Goal: Transaction & Acquisition: Purchase product/service

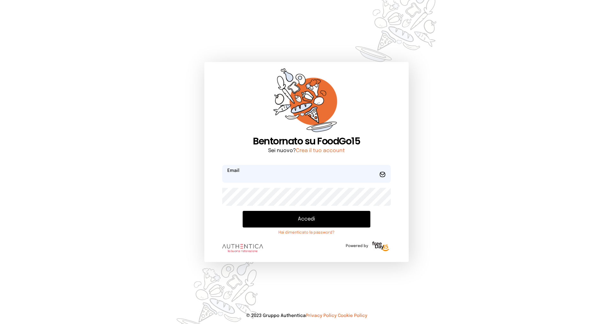
type input "**********"
click at [306, 222] on button "Accedi" at bounding box center [307, 219] width 128 height 17
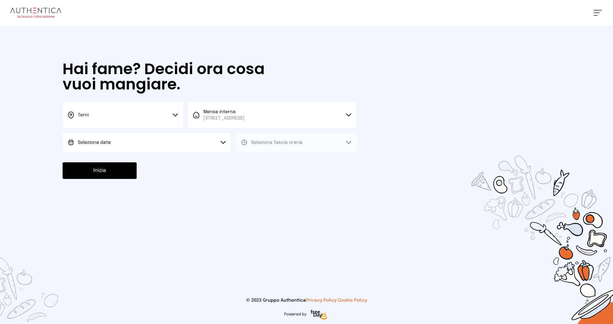
drag, startPoint x: 177, startPoint y: 116, endPoint x: 153, endPoint y: 133, distance: 29.5
click at [177, 115] on icon at bounding box center [175, 114] width 5 height 3
click at [132, 137] on li "Terni" at bounding box center [123, 136] width 120 height 17
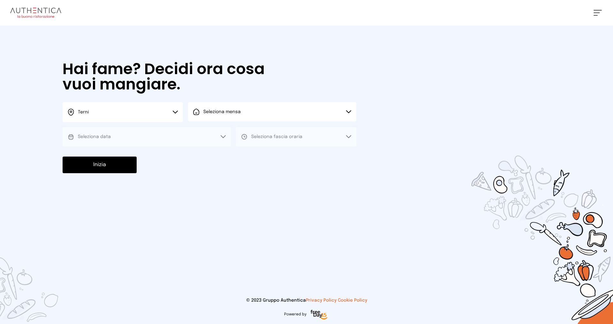
click at [249, 117] on button "Seleziona mensa" at bounding box center [272, 111] width 168 height 19
click at [245, 134] on span "[STREET_ADDRESS]" at bounding box center [223, 136] width 41 height 6
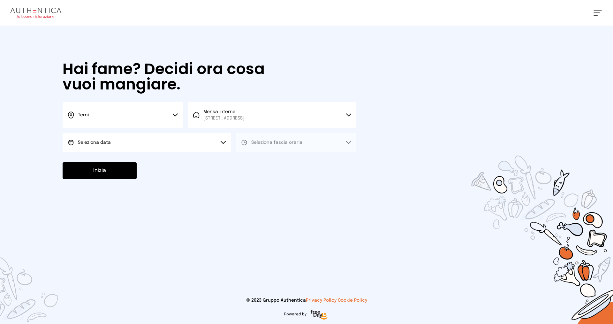
click at [117, 140] on button "Seleziona data" at bounding box center [147, 142] width 168 height 19
click at [104, 164] on li "[DATE], [DATE]" at bounding box center [147, 160] width 168 height 17
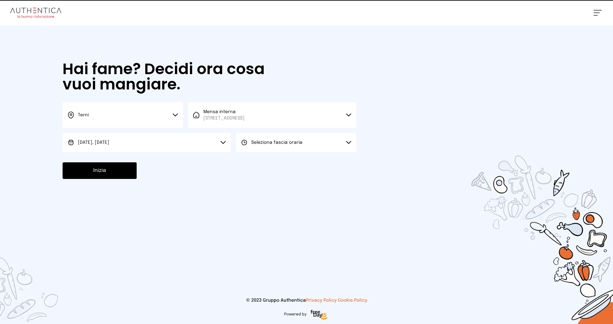
click at [289, 140] on span "Seleziona fascia oraria" at bounding box center [276, 142] width 51 height 6
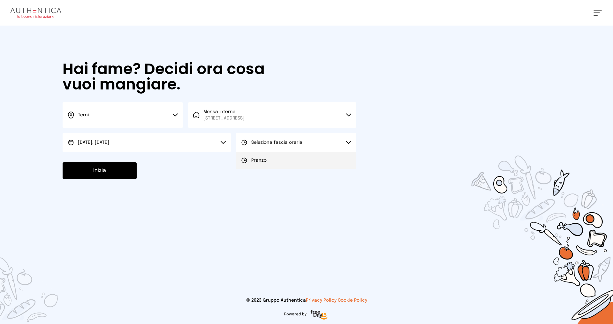
click at [281, 163] on li "Pranzo" at bounding box center [296, 160] width 120 height 17
click at [87, 169] on button "Inizia" at bounding box center [100, 170] width 74 height 17
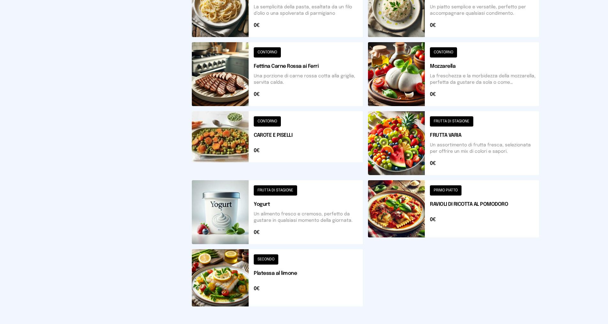
scroll to position [198, 0]
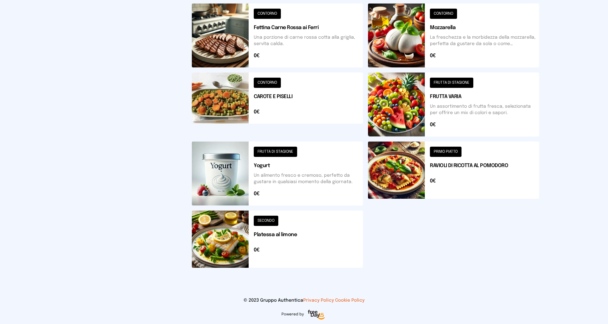
click at [220, 244] on button at bounding box center [277, 238] width 171 height 57
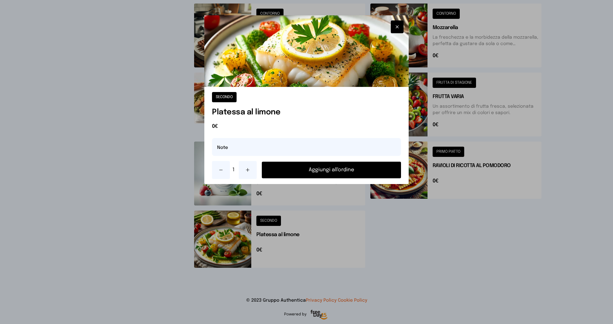
click at [306, 171] on button "Aggiungi all'ordine" at bounding box center [331, 170] width 139 height 17
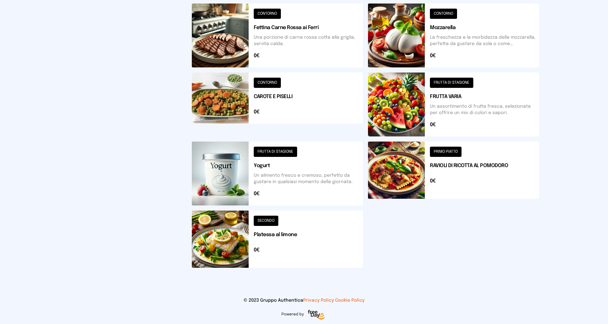
click at [410, 109] on button at bounding box center [453, 104] width 171 height 64
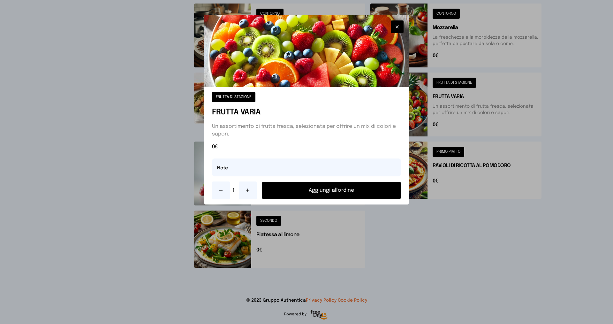
click at [315, 187] on button "Aggiungi all'ordine" at bounding box center [331, 190] width 139 height 17
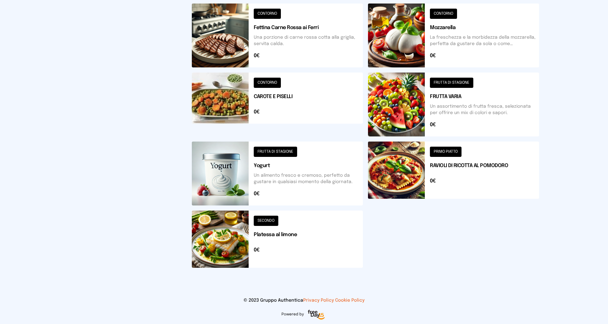
click at [226, 99] on button at bounding box center [277, 104] width 171 height 64
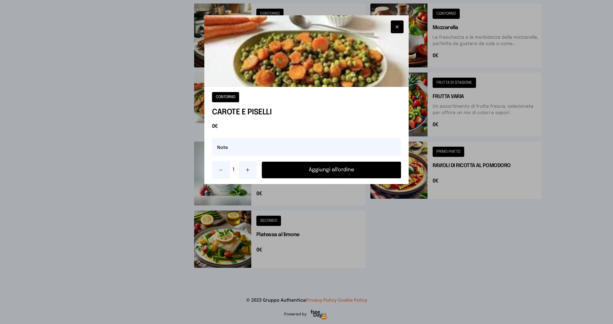
click at [304, 166] on button "Aggiungi all'ordine" at bounding box center [331, 170] width 139 height 17
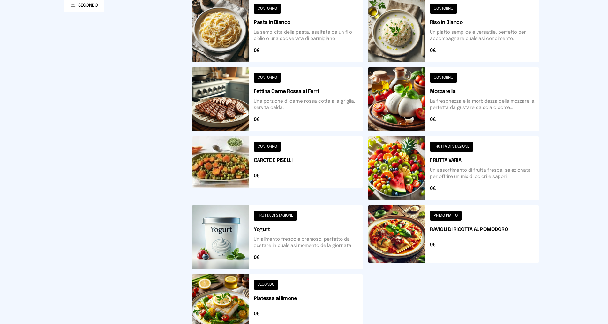
scroll to position [102, 0]
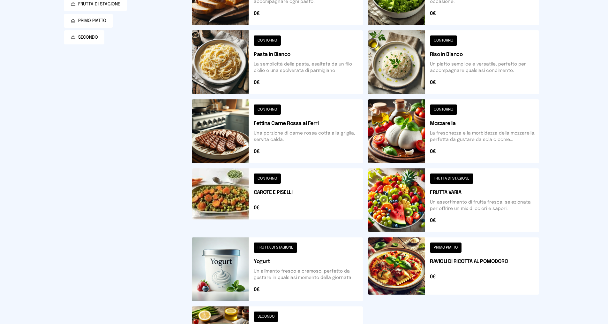
click at [397, 131] on button at bounding box center [453, 131] width 171 height 64
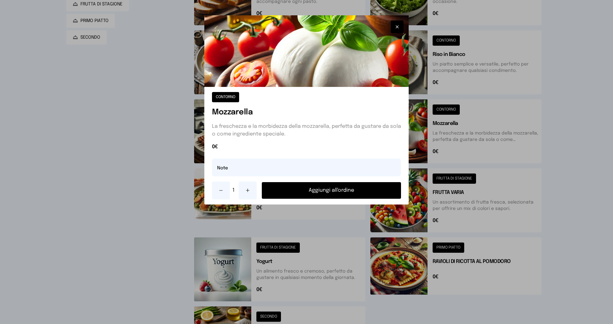
click at [331, 189] on button "Aggiungi all'ordine" at bounding box center [331, 190] width 139 height 17
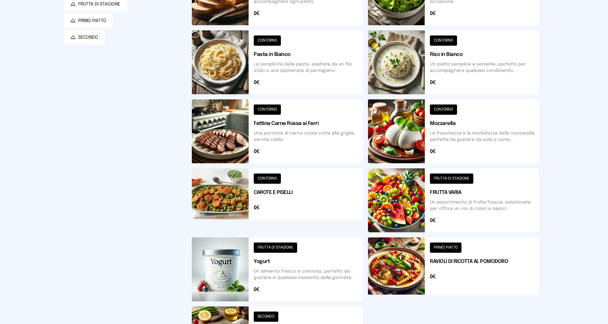
scroll to position [39, 0]
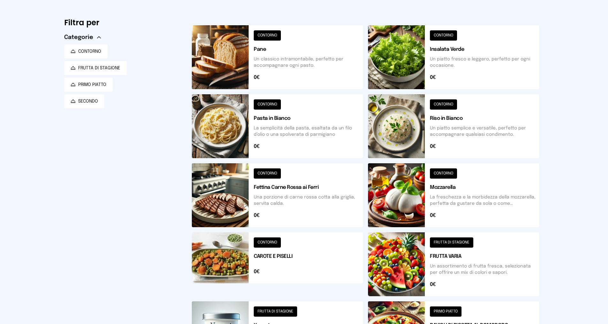
click at [224, 191] on button at bounding box center [277, 195] width 171 height 64
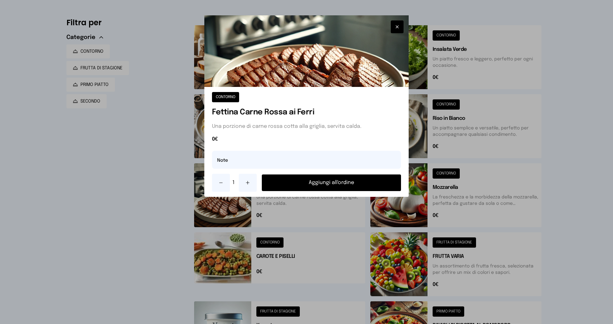
click at [334, 180] on button "Aggiungi all'ordine" at bounding box center [331, 182] width 139 height 17
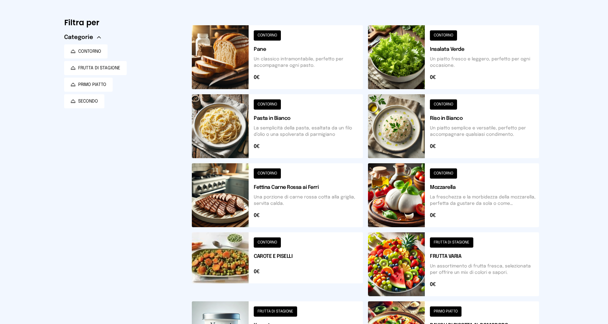
click at [406, 46] on button at bounding box center [453, 57] width 171 height 64
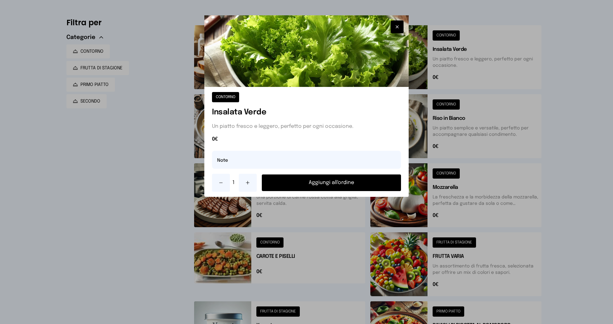
click at [368, 183] on button "Aggiungi all'ordine" at bounding box center [331, 182] width 139 height 17
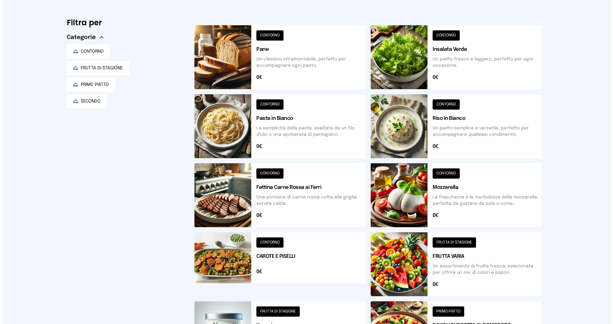
scroll to position [0, 0]
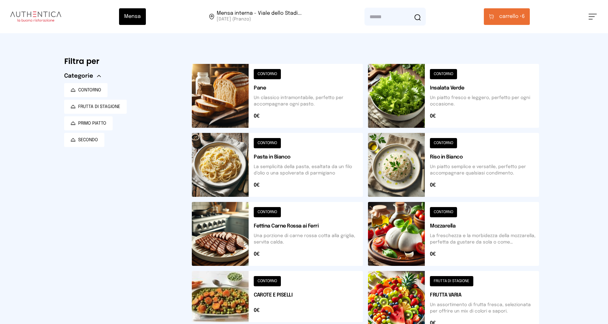
click at [510, 17] on span "carrello •" at bounding box center [510, 17] width 23 height 8
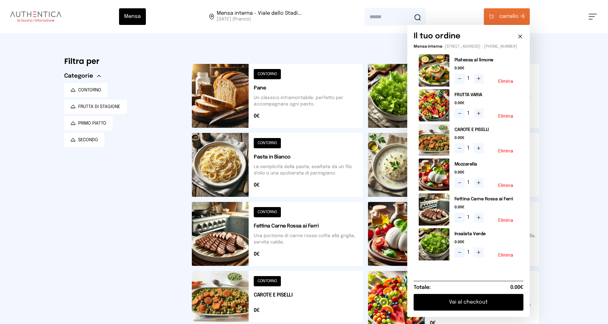
click at [507, 153] on button "Elimina" at bounding box center [505, 151] width 15 height 4
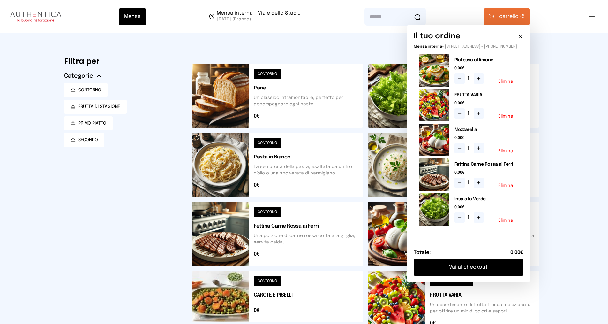
click at [481, 274] on button "Vai al checkout" at bounding box center [469, 267] width 110 height 17
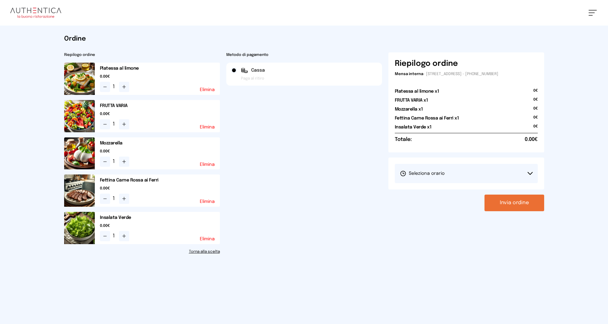
click at [522, 175] on button "Seleziona orario" at bounding box center [466, 173] width 143 height 19
click at [430, 193] on span "1° Turno (13:00 - 15:00)" at bounding box center [424, 191] width 48 height 6
click at [524, 202] on button "Invia ordine" at bounding box center [515, 202] width 60 height 17
